Goal: Information Seeking & Learning: Learn about a topic

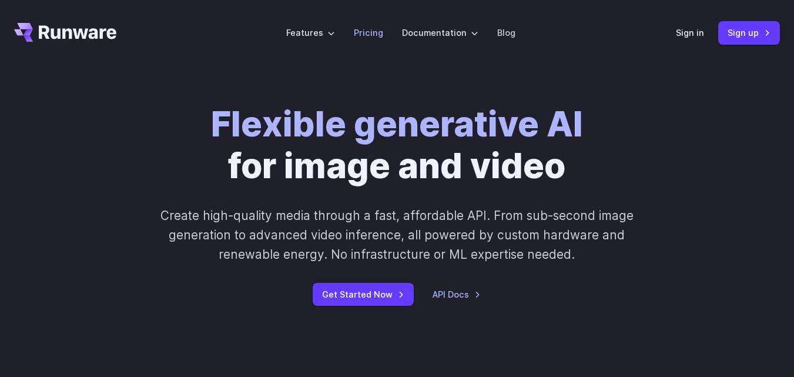
click at [369, 18] on li "Pricing" at bounding box center [369, 32] width 48 height 32
click at [371, 26] on link "Pricing" at bounding box center [368, 33] width 29 height 14
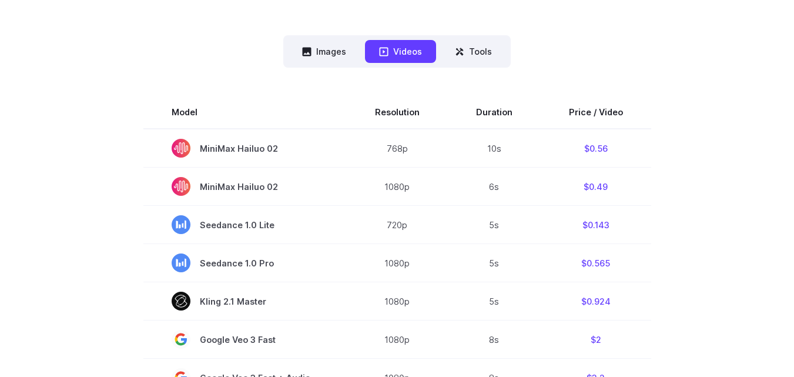
click at [337, 65] on nav "Images Videos Tools ****** ****** *****" at bounding box center [397, 51] width 228 height 32
click at [316, 52] on button "Images" at bounding box center [324, 51] width 72 height 23
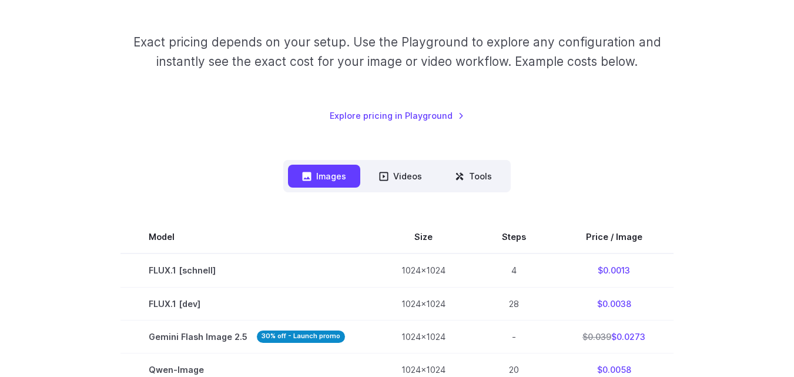
scroll to position [196, 0]
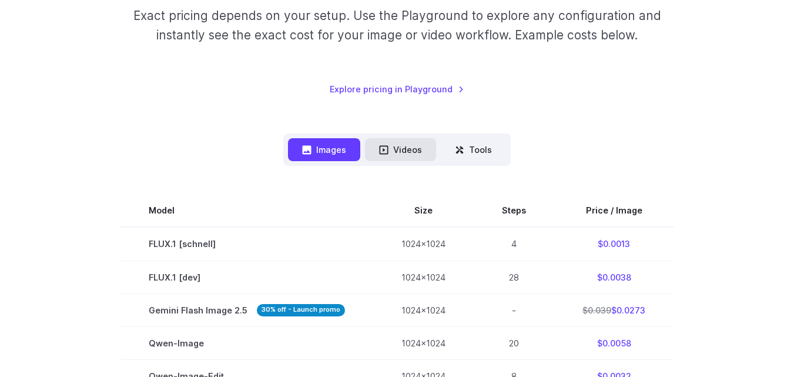
click at [402, 139] on button "Videos" at bounding box center [400, 149] width 71 height 23
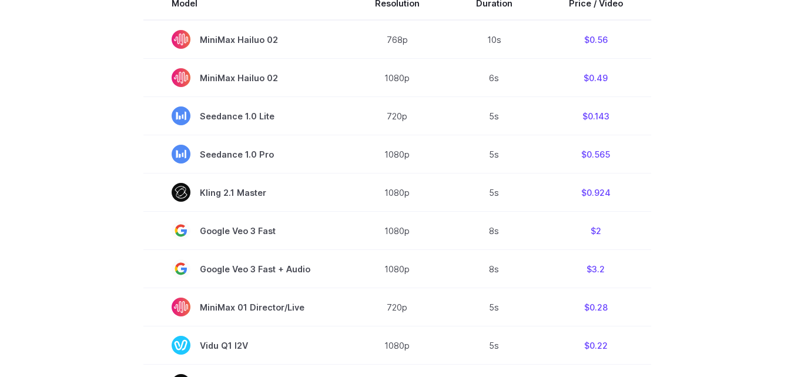
scroll to position [294, 0]
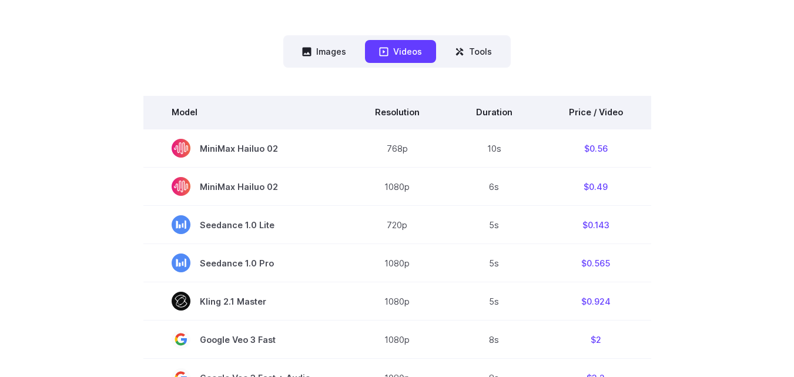
click at [593, 125] on th "Price / Video" at bounding box center [596, 112] width 111 height 33
click at [582, 116] on th "Price / Video" at bounding box center [596, 112] width 111 height 33
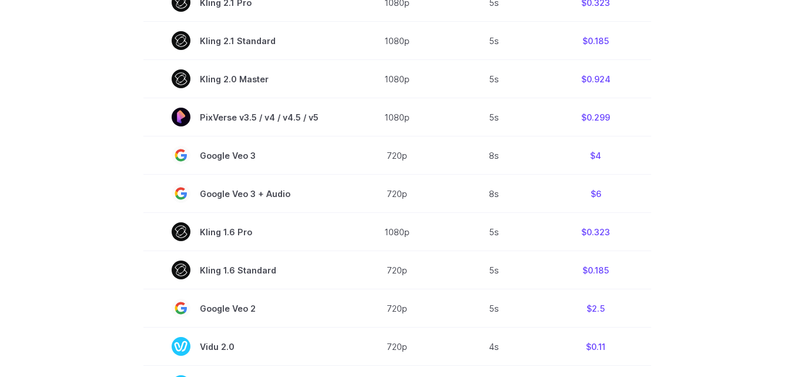
scroll to position [882, 0]
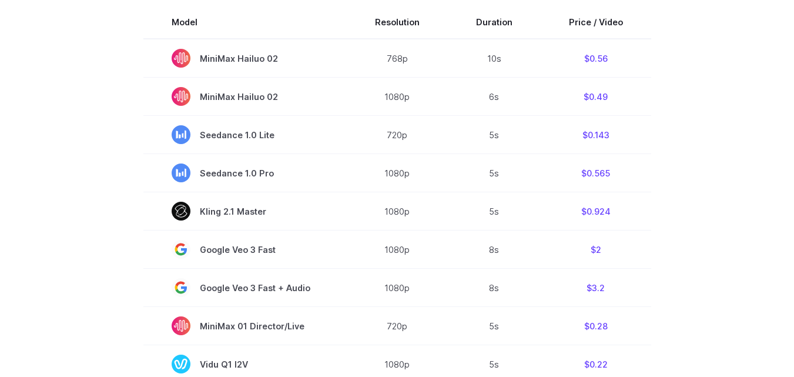
scroll to position [0, 0]
